Goal: Navigation & Orientation: Find specific page/section

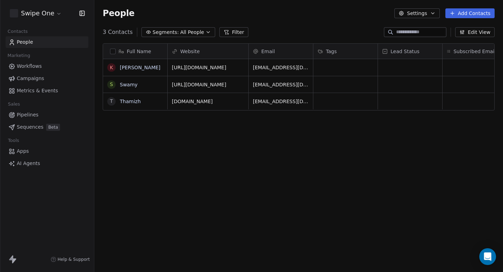
scroll to position [239, 409]
click at [45, 65] on link "Workflows" at bounding box center [47, 66] width 83 height 12
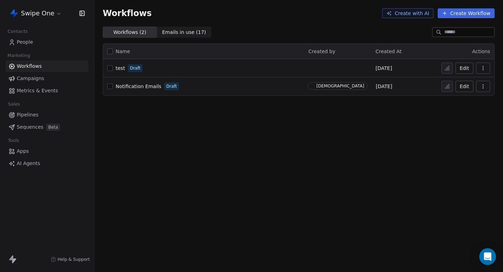
click at [41, 11] on html "Swipe One Contacts People Marketing Workflows Campaigns Metrics & Events Sales …" at bounding box center [251, 136] width 503 height 272
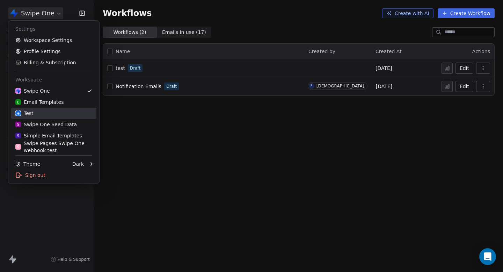
click at [53, 113] on div "Test" at bounding box center [53, 113] width 77 height 7
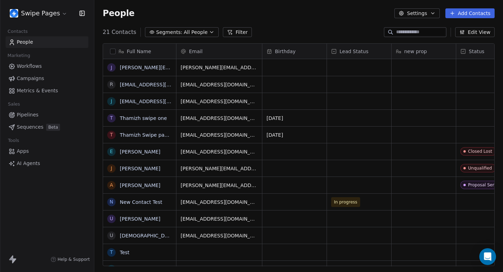
scroll to position [239, 409]
click at [50, 69] on link "Workflows" at bounding box center [47, 66] width 83 height 12
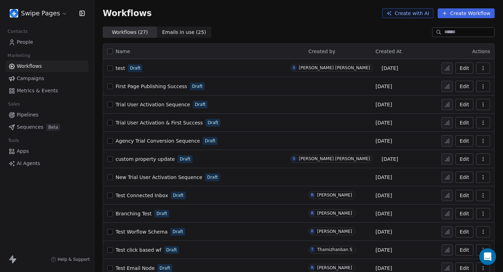
click at [122, 70] on span "test" at bounding box center [120, 68] width 9 height 6
